Goal: Transaction & Acquisition: Subscribe to service/newsletter

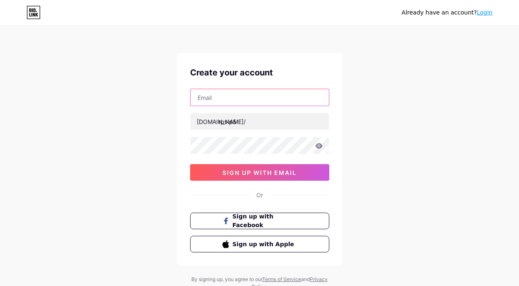
click at [237, 99] on input "text" at bounding box center [260, 97] width 138 height 17
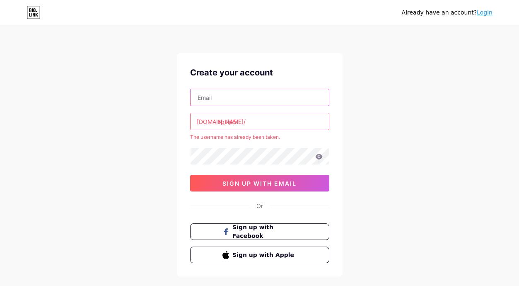
type input "chikavania39@gmail.com"
click at [229, 122] on input "rpvip5" at bounding box center [260, 121] width 138 height 17
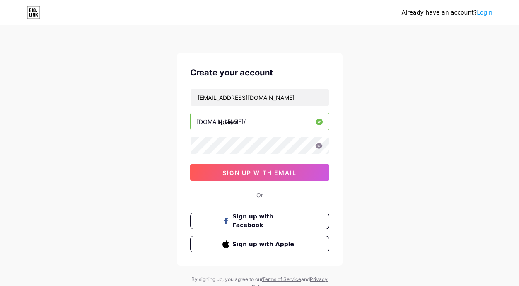
type input "rpviip5"
click at [319, 143] on icon at bounding box center [318, 146] width 7 height 6
click at [317, 145] on icon at bounding box center [318, 145] width 7 height 5
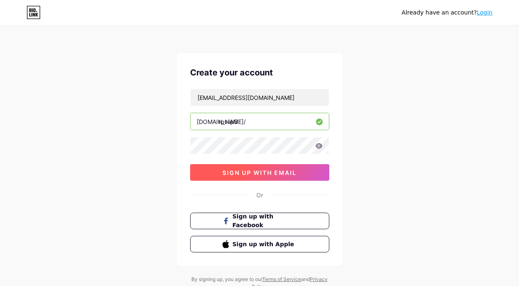
click at [300, 174] on button "sign up with email" at bounding box center [259, 172] width 139 height 17
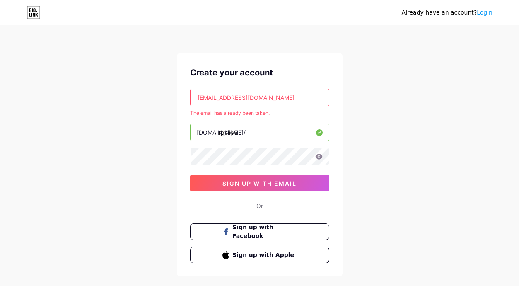
click at [483, 12] on link "Login" at bounding box center [485, 12] width 16 height 7
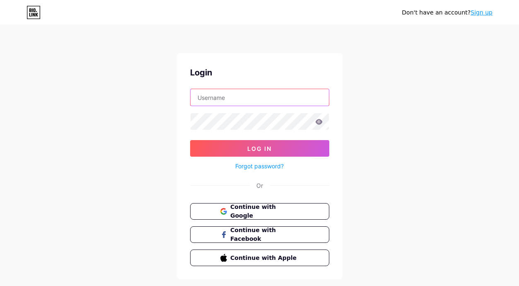
click at [238, 102] on input "text" at bounding box center [260, 97] width 138 height 17
type input "rpviip5"
click at [319, 120] on icon at bounding box center [318, 121] width 7 height 5
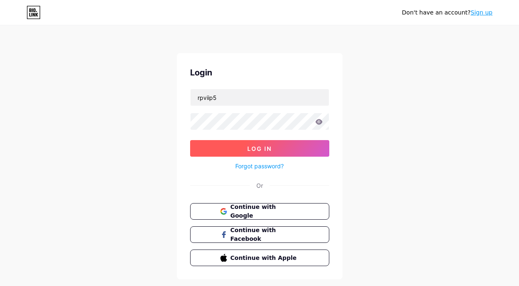
click at [292, 144] on button "Log In" at bounding box center [259, 148] width 139 height 17
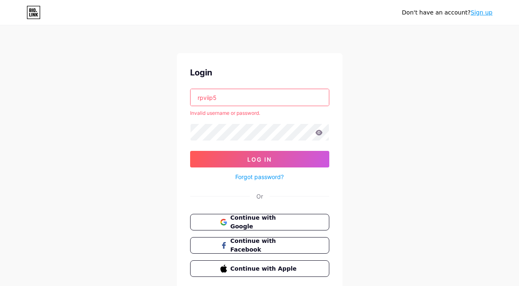
click at [275, 175] on link "Forgot password?" at bounding box center [259, 176] width 48 height 9
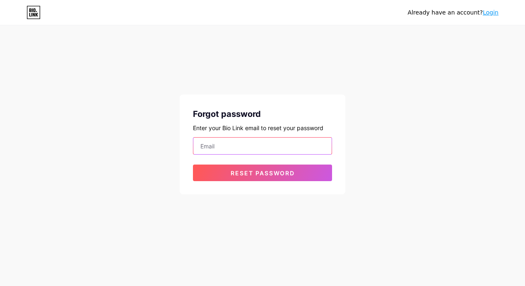
click at [232, 149] on input "email" at bounding box center [263, 146] width 138 height 17
type input "chikavania39@gmail.com"
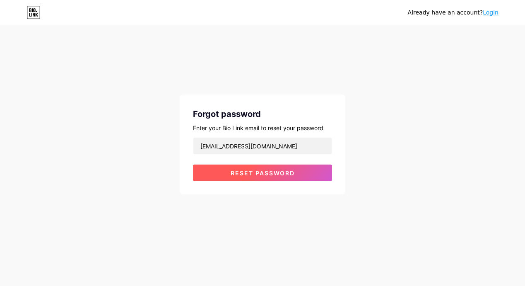
click at [243, 174] on span "Reset password" at bounding box center [263, 172] width 64 height 7
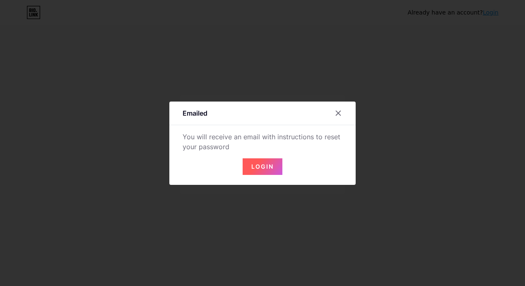
click at [252, 166] on span "Login" at bounding box center [263, 166] width 22 height 7
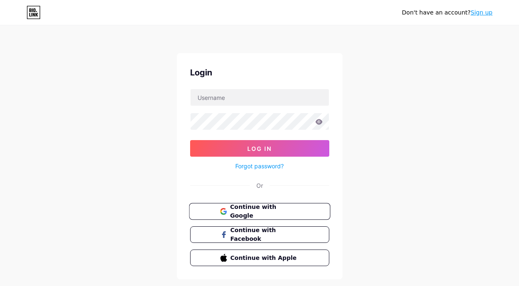
click at [253, 212] on span "Continue with Google" at bounding box center [264, 212] width 69 height 18
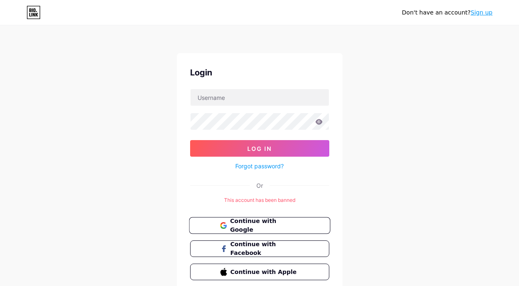
click at [248, 222] on span "Continue with Google" at bounding box center [264, 226] width 69 height 18
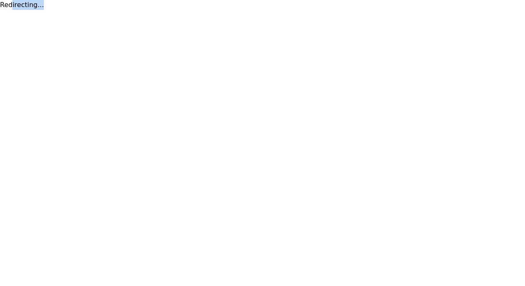
click at [10, 7] on div "Redirecting..." at bounding box center [262, 5] width 525 height 10
copy div "Redirecting"
